Goal: Information Seeking & Learning: Find specific page/section

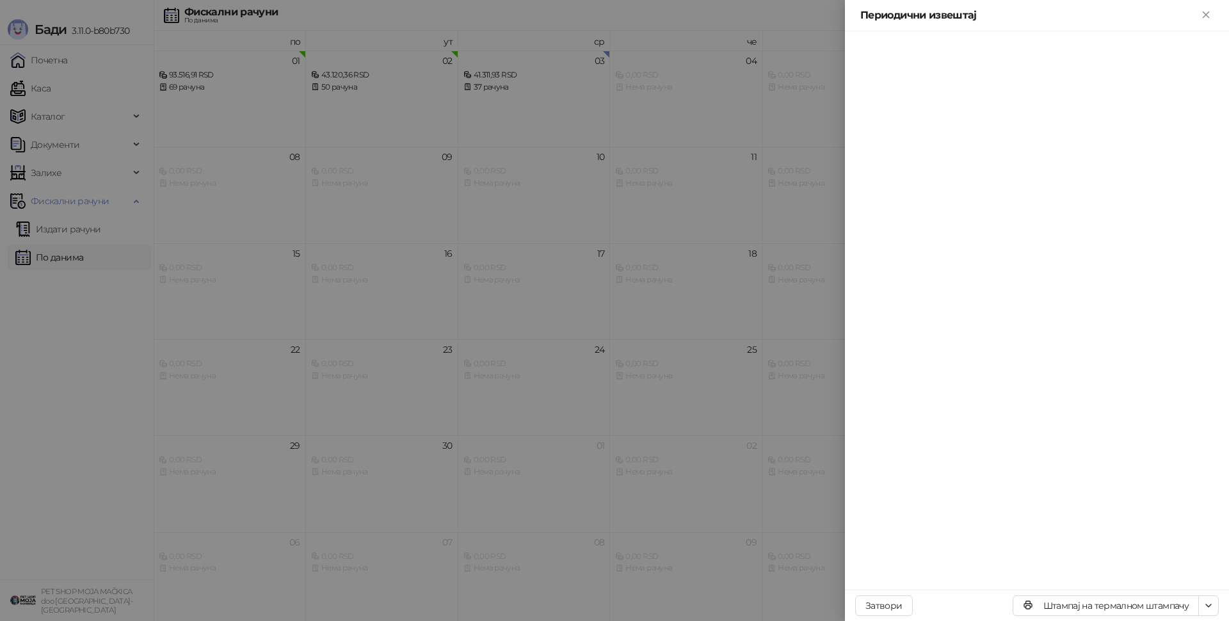
click at [69, 159] on div at bounding box center [614, 310] width 1229 height 621
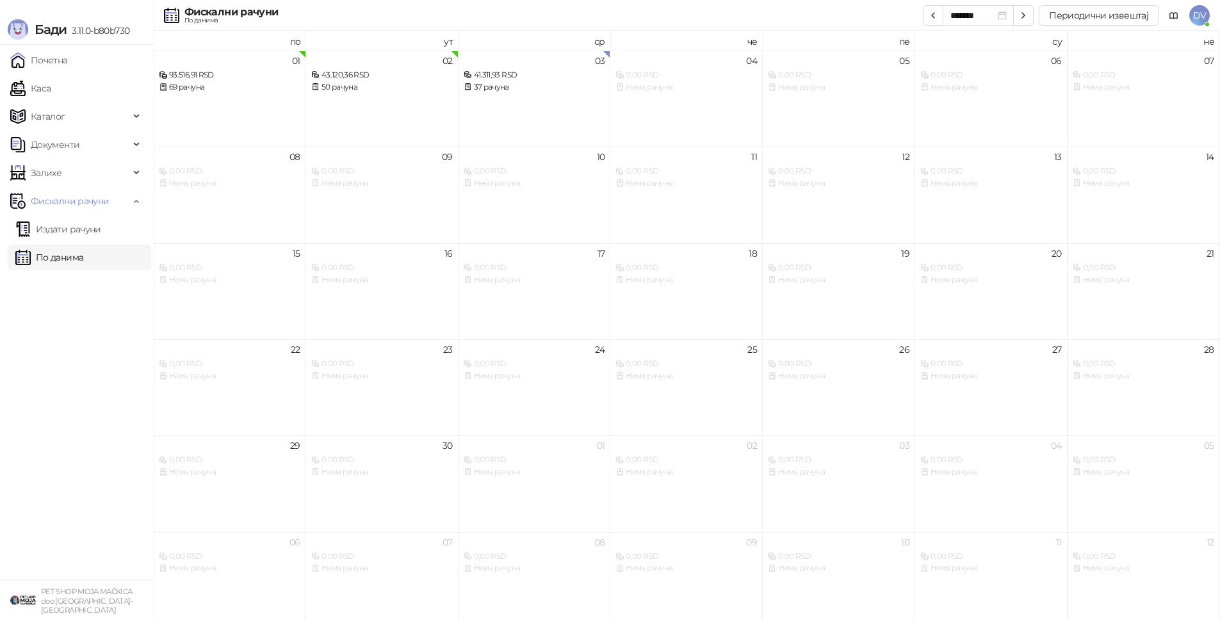
click at [67, 131] on ul "Почетна Каса Каталог Документи Залихе Фискални рачуни Издати рачуни По данима" at bounding box center [77, 312] width 154 height 535
click at [66, 126] on span "Каталог" at bounding box center [69, 117] width 119 height 26
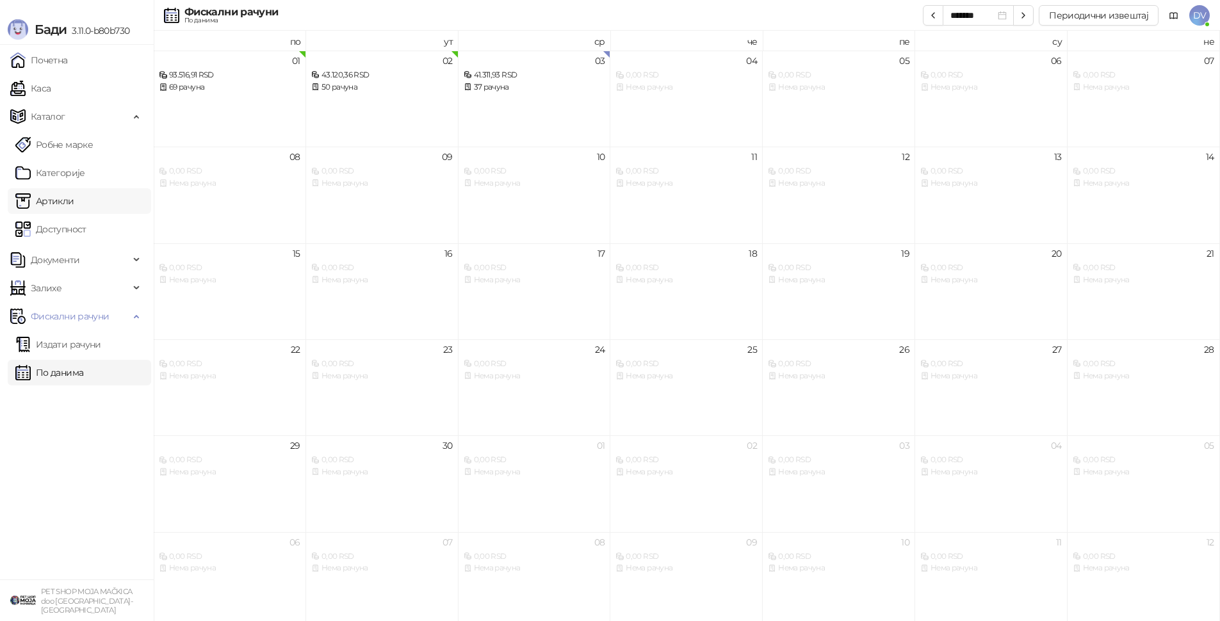
click at [74, 208] on link "Артикли" at bounding box center [44, 201] width 59 height 26
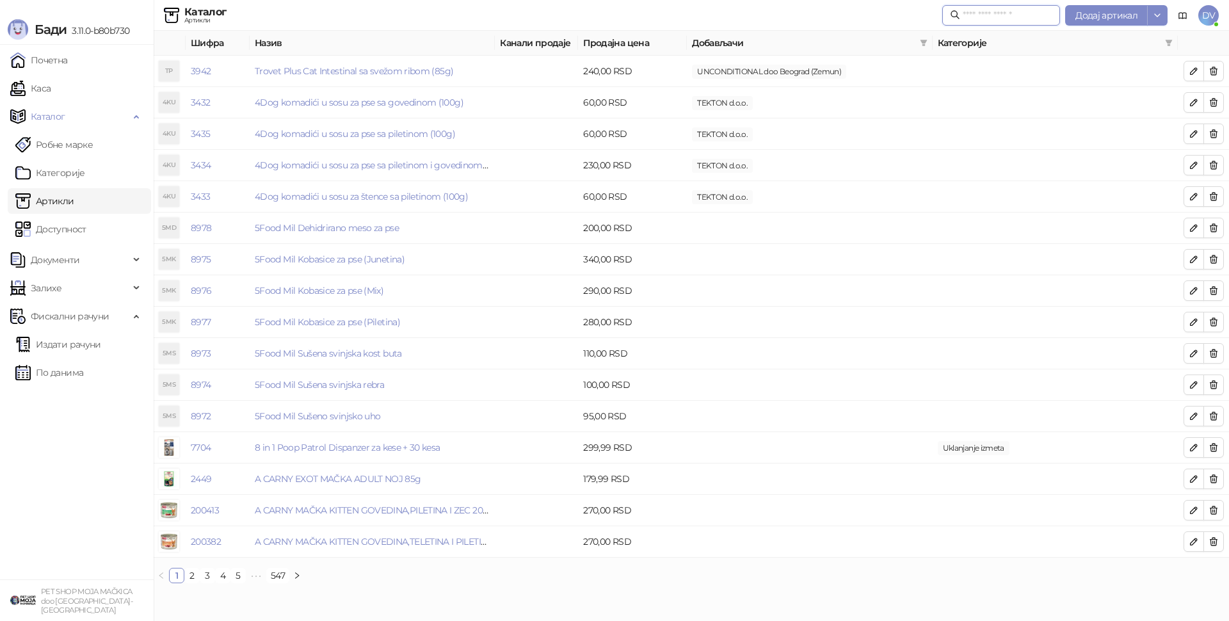
click at [985, 20] on input "text" at bounding box center [1008, 15] width 90 height 14
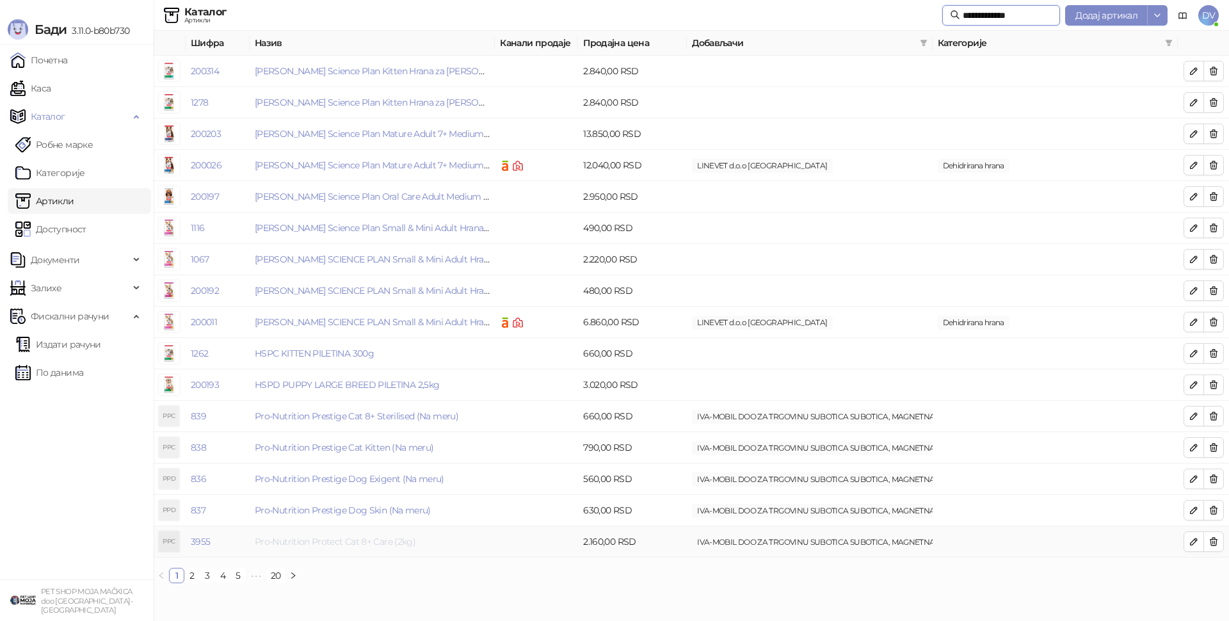
type input "**********"
click at [398, 540] on link "Pro-Nutrition Protect Cat 8+ Care (2kg)" at bounding box center [335, 542] width 161 height 12
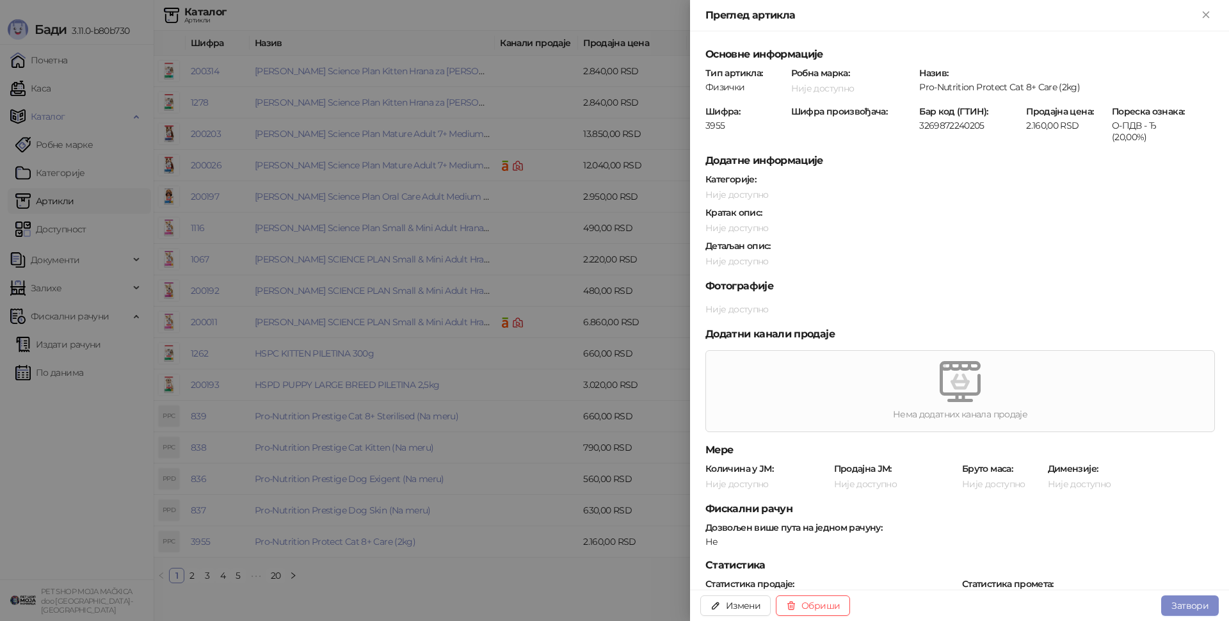
click at [516, 494] on div at bounding box center [614, 310] width 1229 height 621
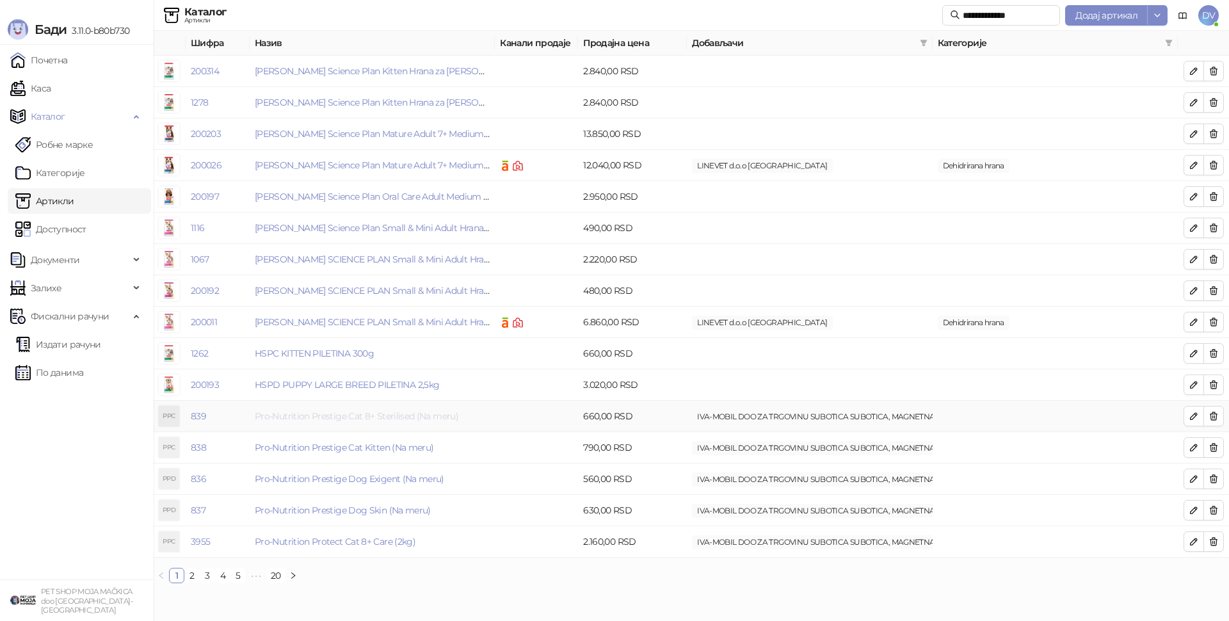
click at [408, 411] on link "Pro-Nutrition Prestige Cat 8+ Sterilised (Na meru)" at bounding box center [357, 416] width 204 height 12
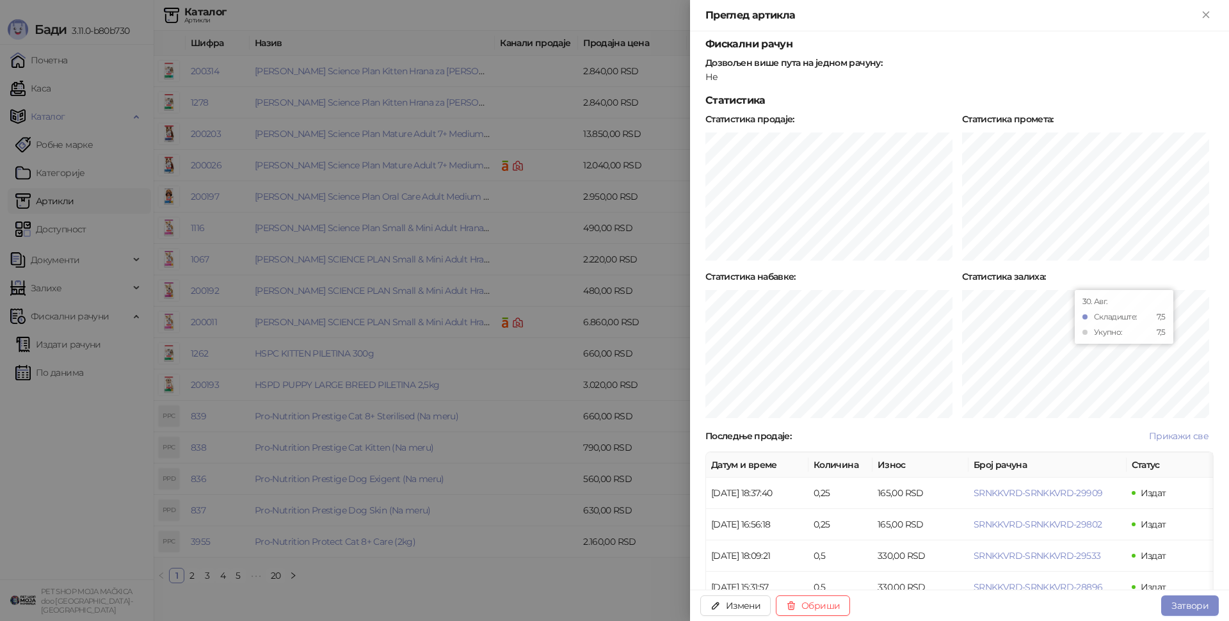
scroll to position [557, 0]
